Goal: Task Accomplishment & Management: Manage account settings

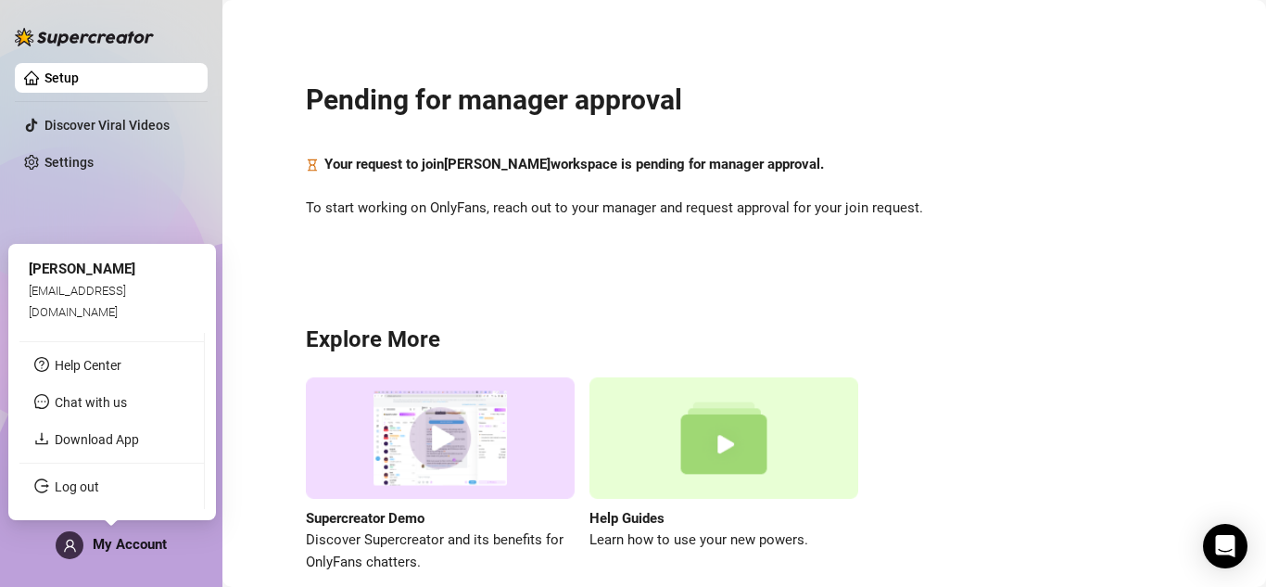
click at [126, 315] on span "[EMAIL_ADDRESS][DOMAIN_NAME]" at bounding box center [77, 301] width 97 height 34
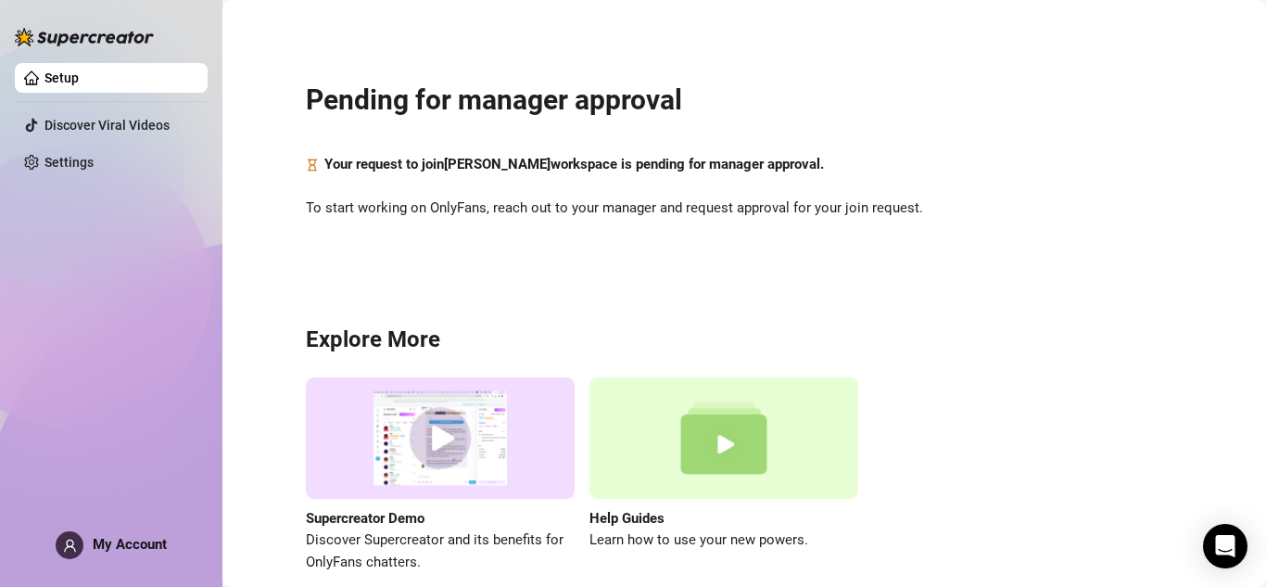
click at [101, 549] on span "My Account" at bounding box center [130, 544] width 74 height 17
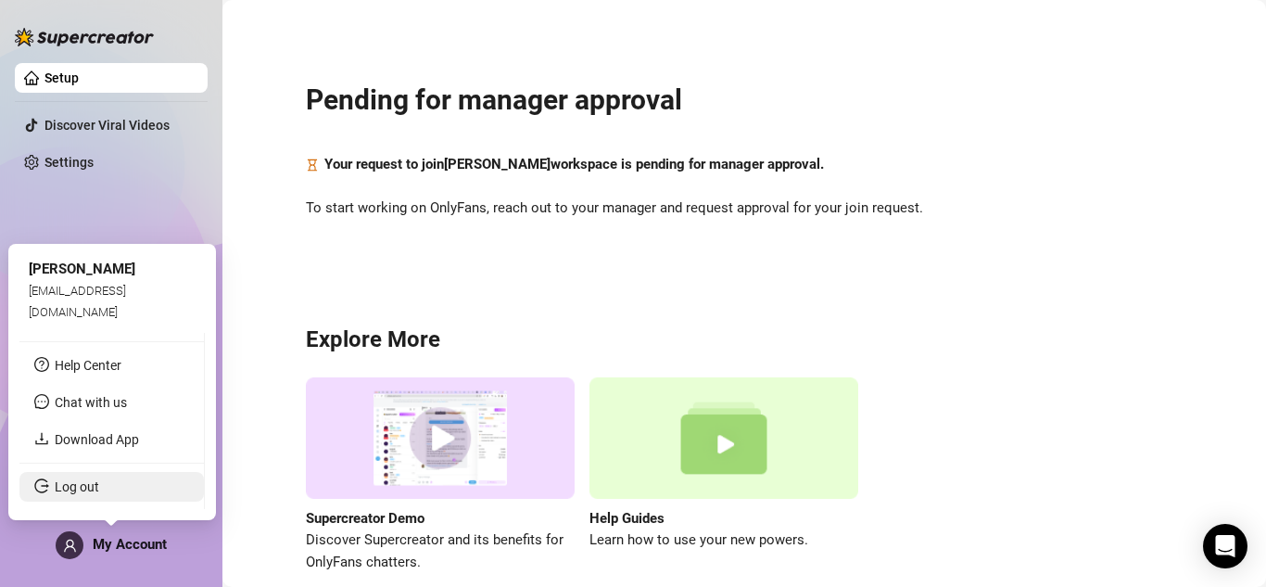
click at [99, 487] on link "Log out" at bounding box center [77, 486] width 44 height 15
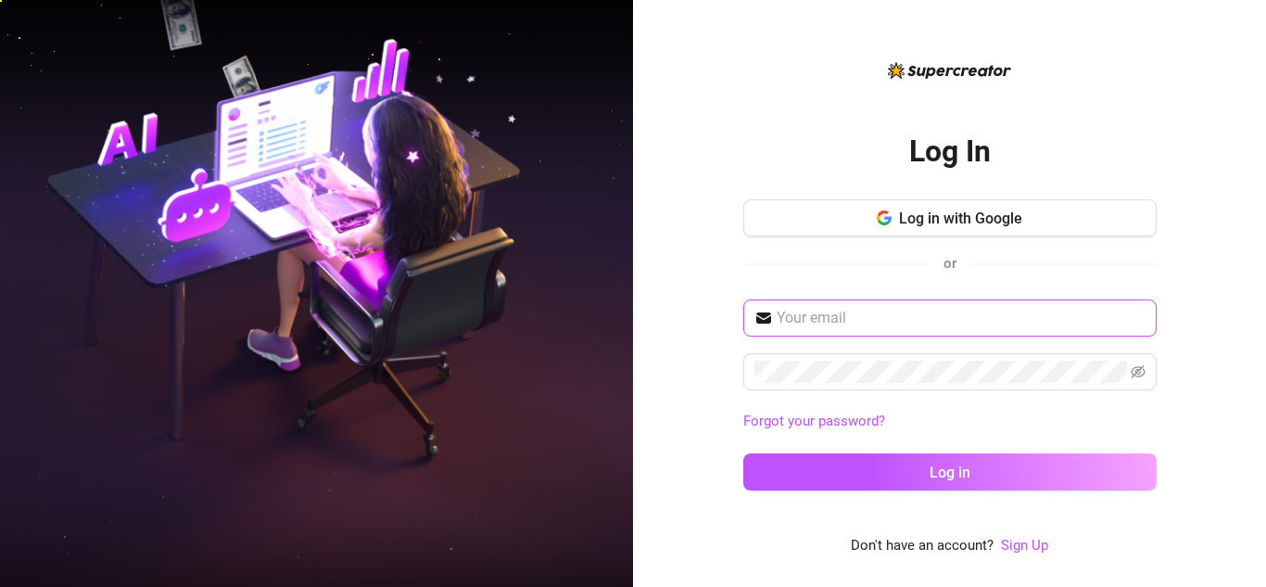
type input "[EMAIL_ADDRESS][DOMAIN_NAME]"
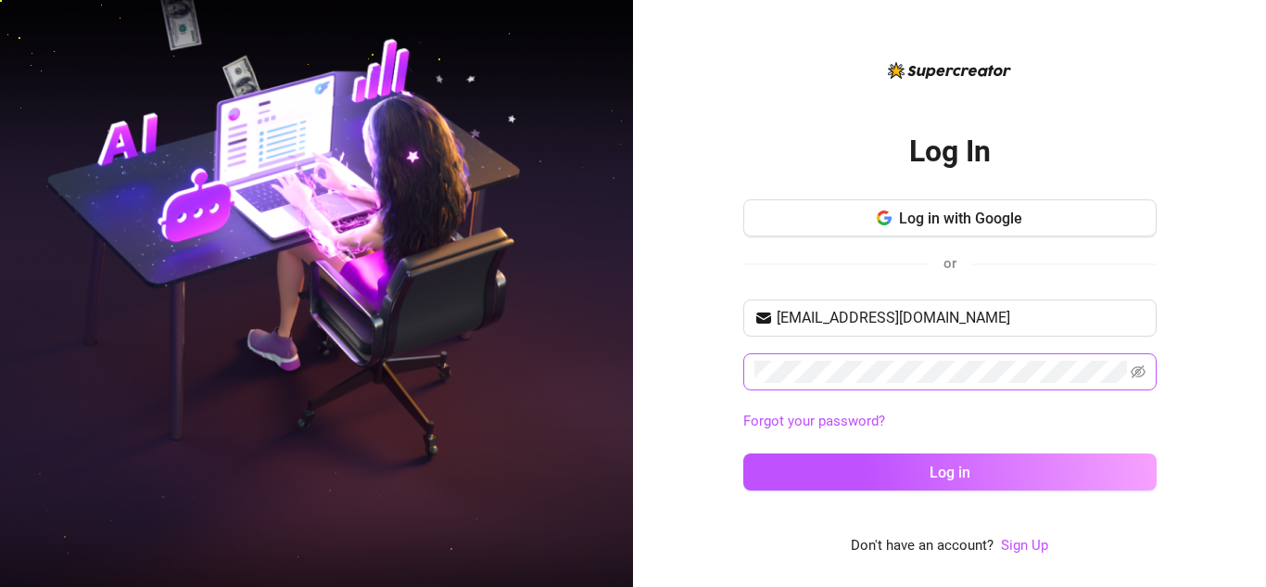
click at [1145, 373] on span at bounding box center [949, 371] width 413 height 37
click at [1141, 373] on icon "eye-invisible" at bounding box center [1137, 371] width 15 height 15
click at [1073, 132] on div "Log In Log in with Google or aimeebumanglag1@gmail.com Forgot your password? Lo…" at bounding box center [949, 306] width 413 height 399
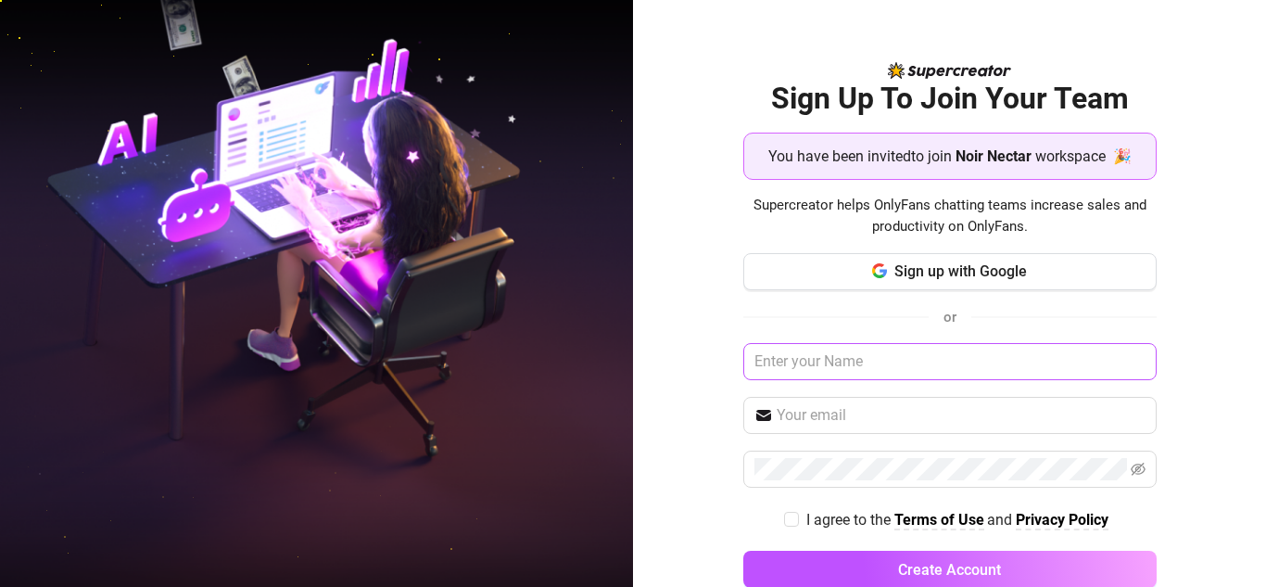
scroll to position [40, 0]
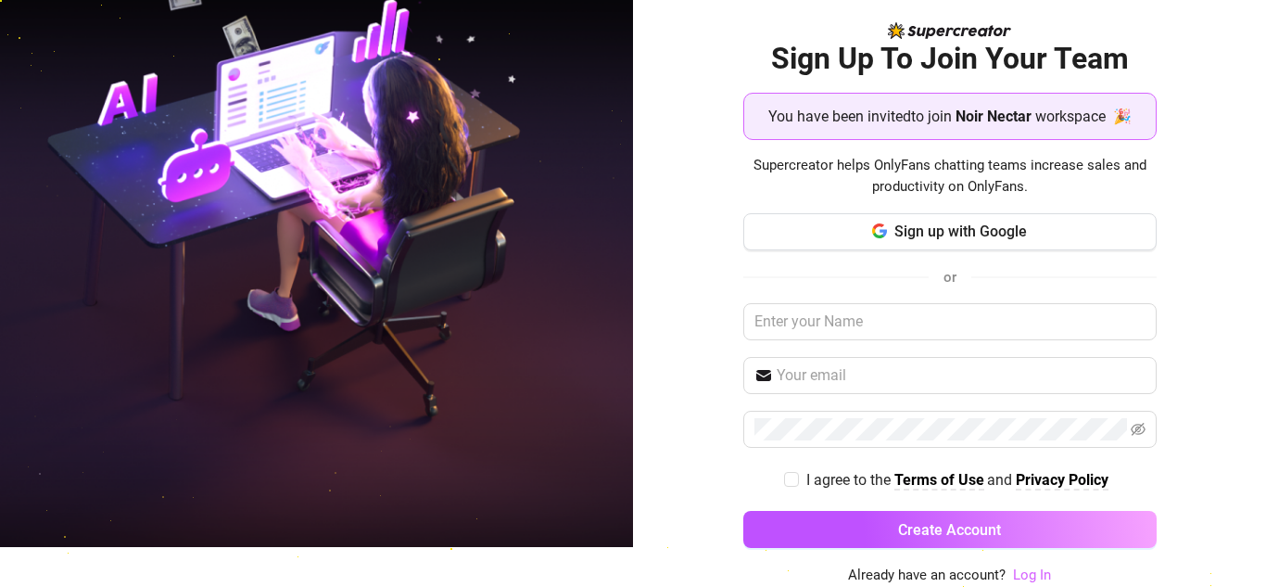
click at [1021, 573] on link "Log In" at bounding box center [1032, 574] width 38 height 17
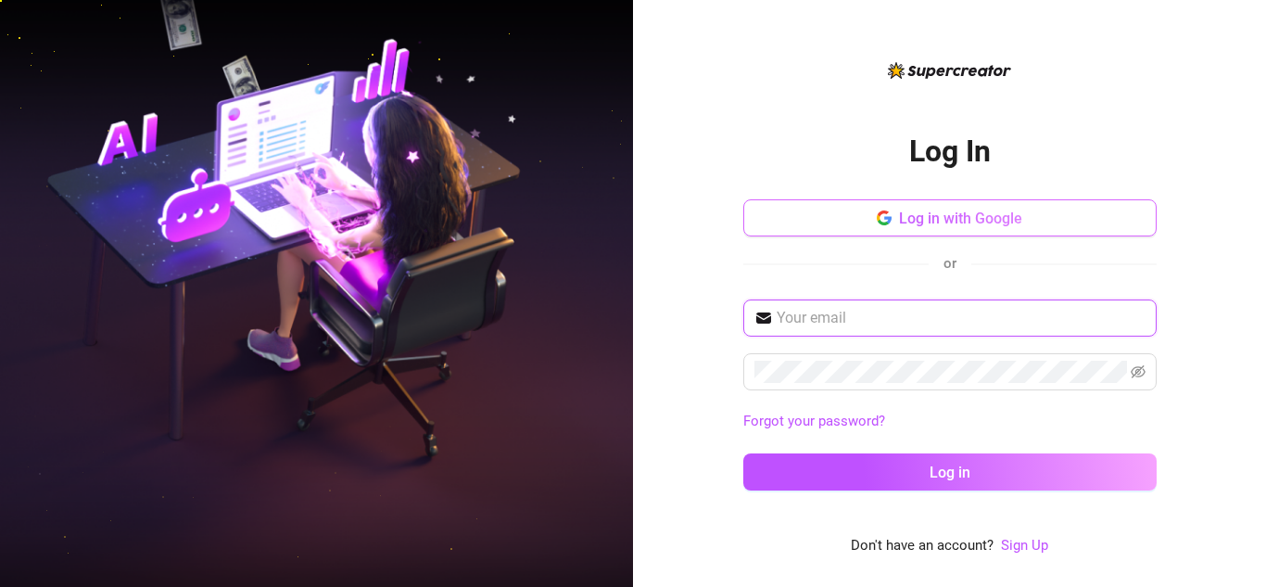
type input "[EMAIL_ADDRESS][DOMAIN_NAME]"
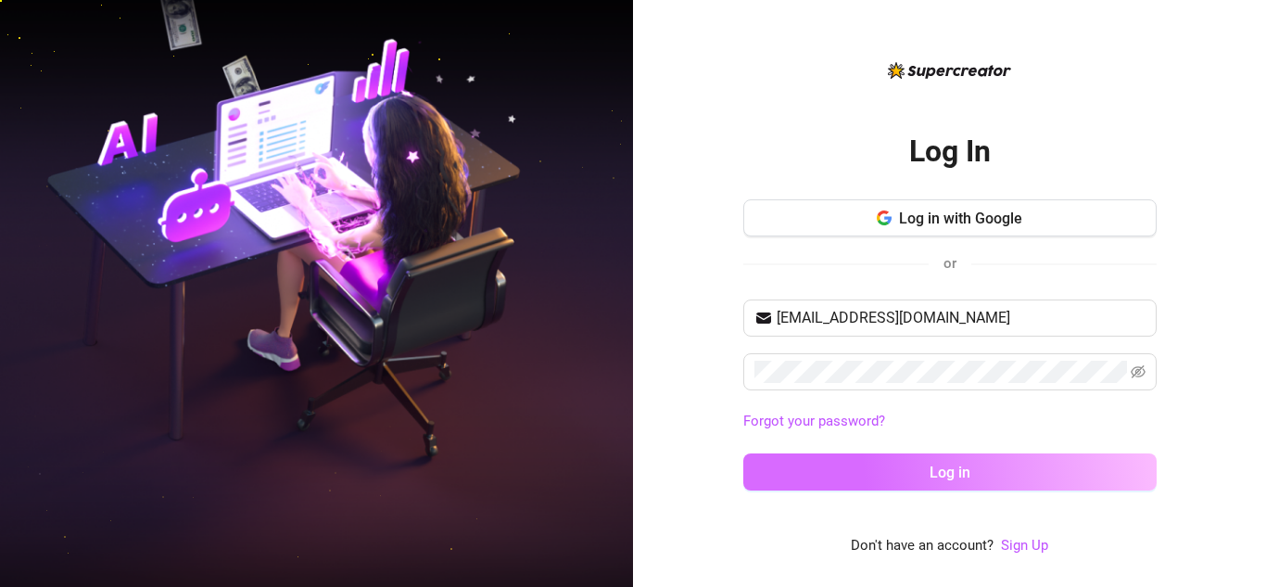
click at [929, 475] on span "Log in" at bounding box center [949, 472] width 41 height 18
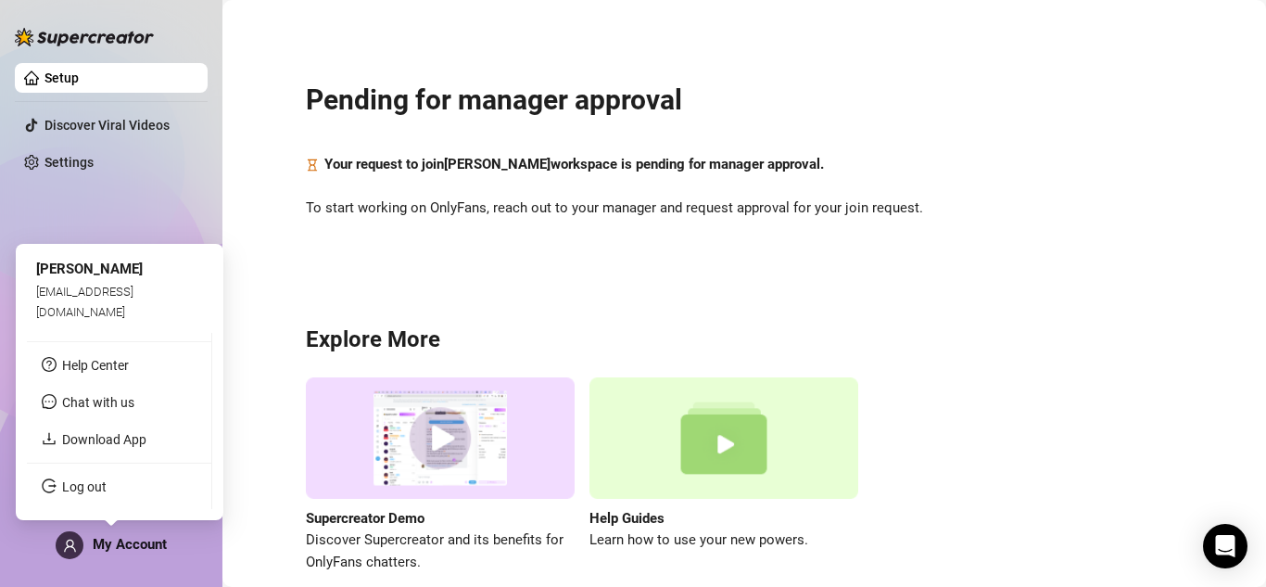
click at [145, 547] on span "My Account" at bounding box center [130, 544] width 74 height 17
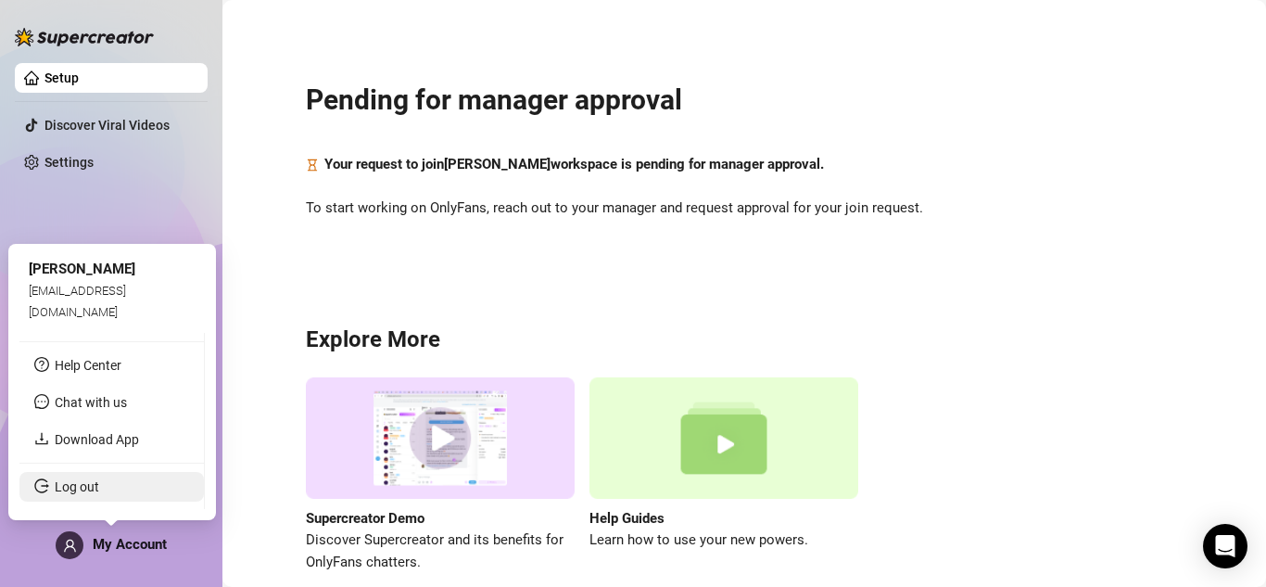
click at [99, 479] on link "Log out" at bounding box center [77, 486] width 44 height 15
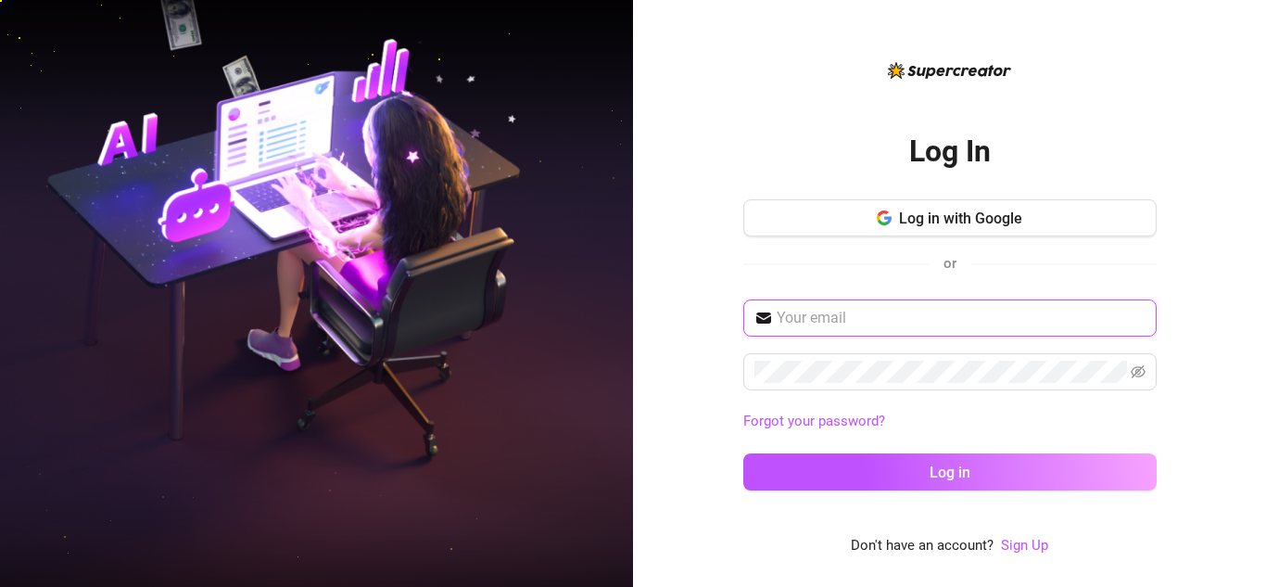
type input "[EMAIL_ADDRESS][DOMAIN_NAME]"
click at [829, 327] on input "[EMAIL_ADDRESS][DOMAIN_NAME]" at bounding box center [960, 318] width 369 height 22
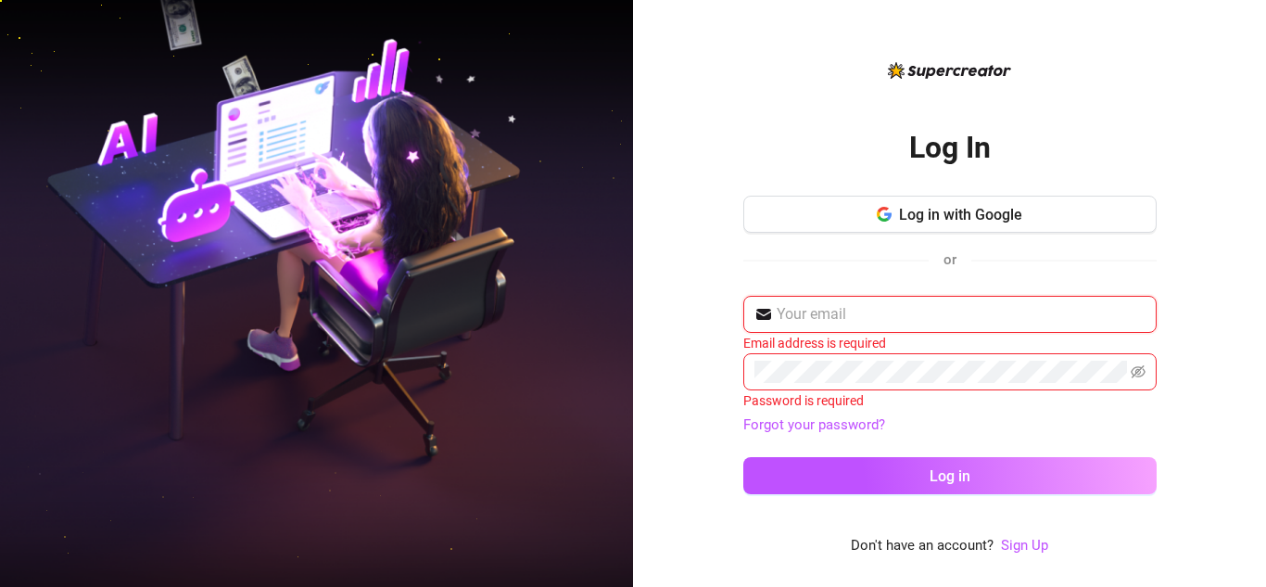
click at [916, 310] on input "text" at bounding box center [960, 314] width 369 height 22
type input "angelbumanlag25@gmail.com"
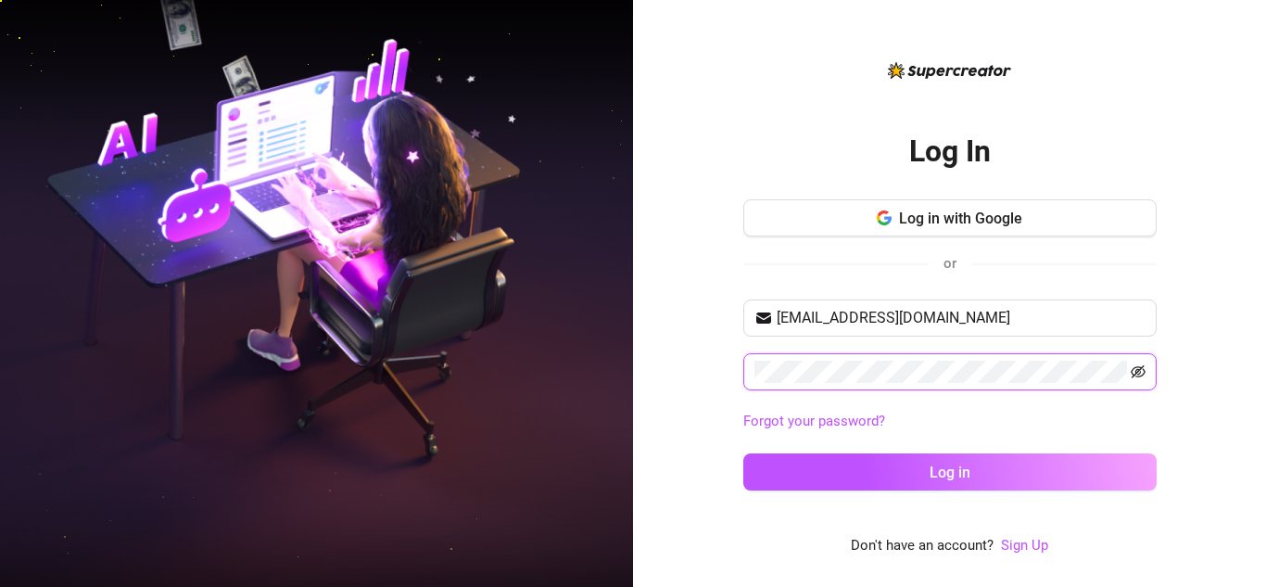
click at [1142, 368] on icon "eye-invisible" at bounding box center [1137, 371] width 15 height 13
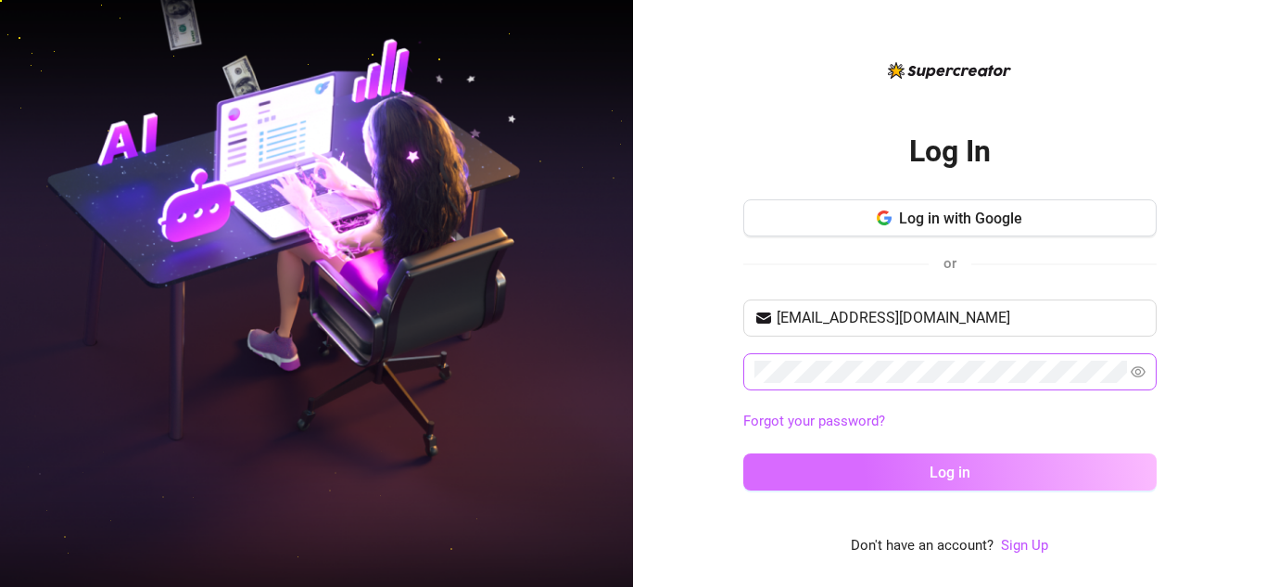
click at [803, 473] on button "Log in" at bounding box center [949, 471] width 413 height 37
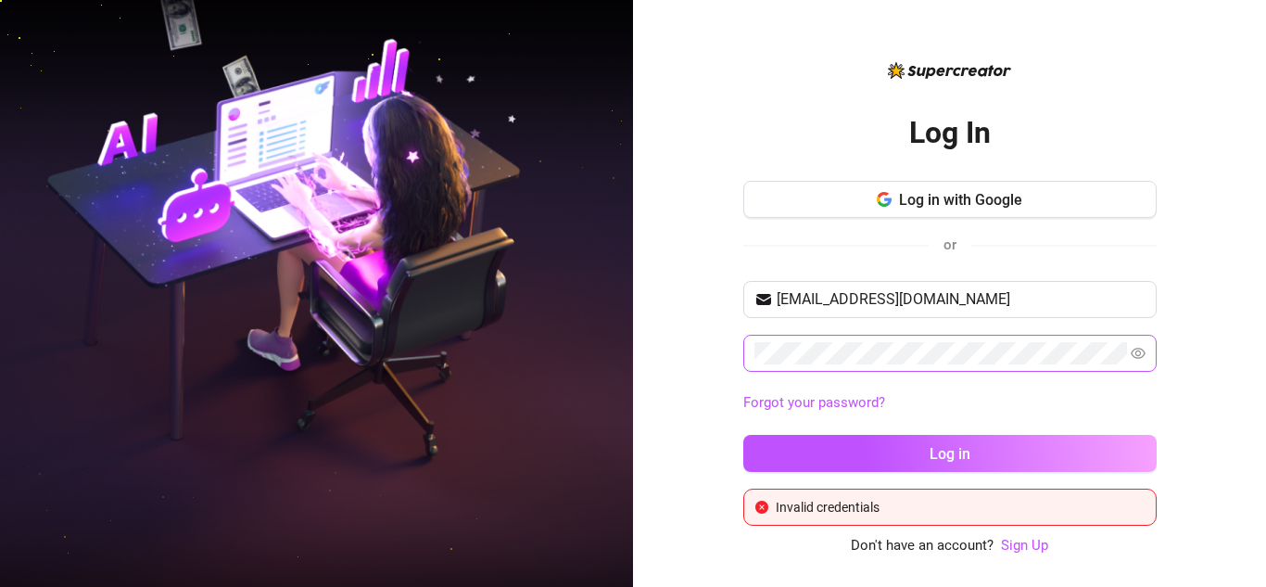
click at [966, 399] on link "Forgot your password?" at bounding box center [949, 403] width 413 height 22
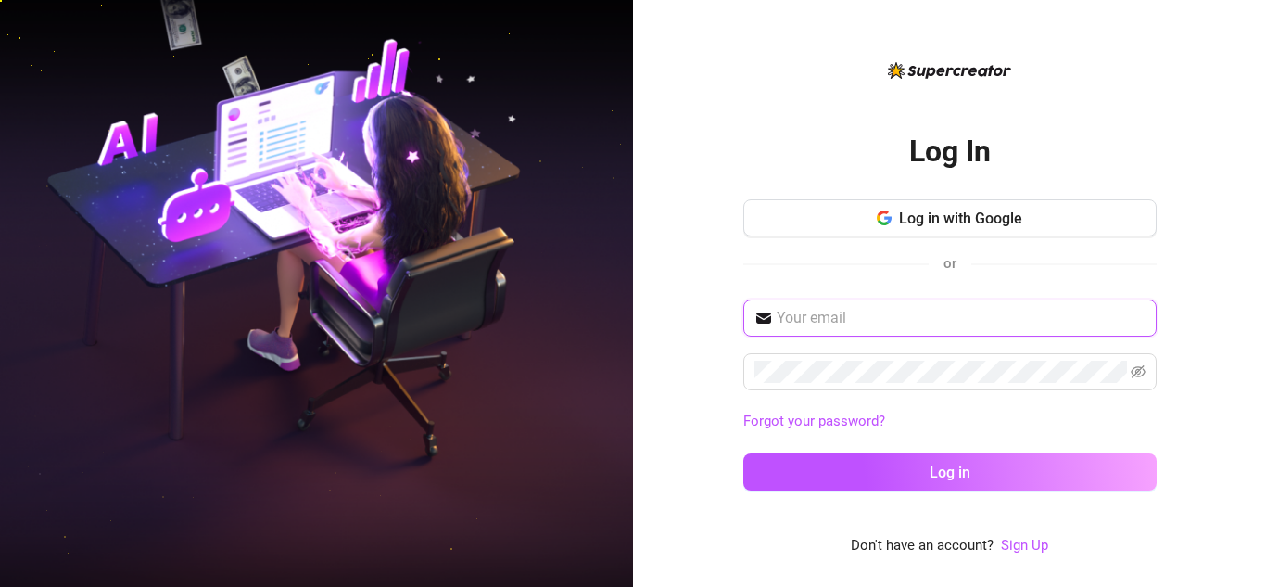
type input "[EMAIL_ADDRESS][DOMAIN_NAME]"
click at [885, 310] on input "[EMAIL_ADDRESS][DOMAIN_NAME]" at bounding box center [960, 318] width 369 height 22
